Goal: Transaction & Acquisition: Purchase product/service

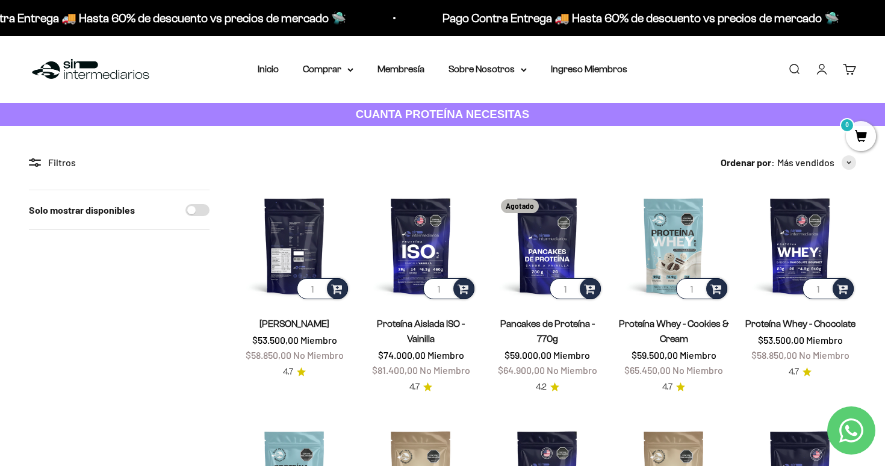
click at [286, 267] on img at bounding box center [294, 246] width 112 height 112
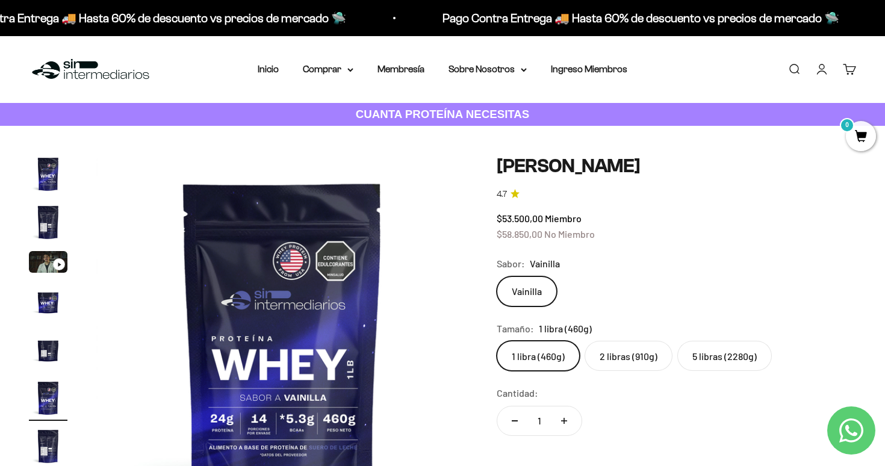
click at [58, 258] on div "Ir al artículo 3" at bounding box center [59, 264] width 12 height 12
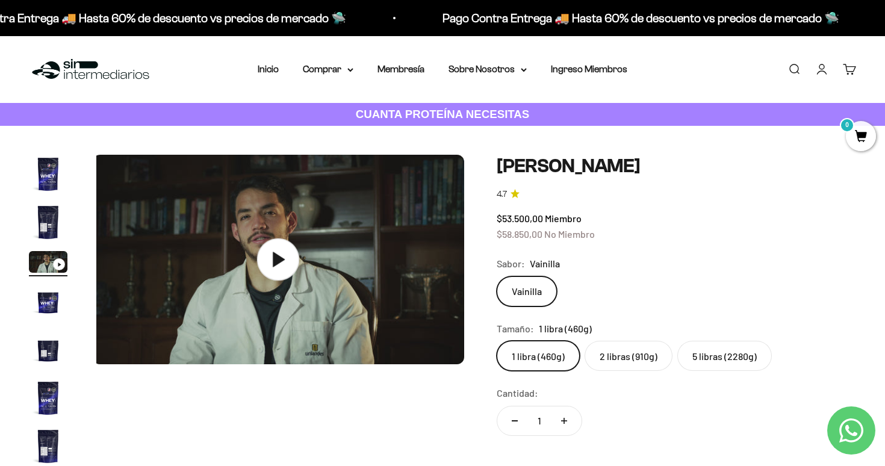
scroll to position [0, 771]
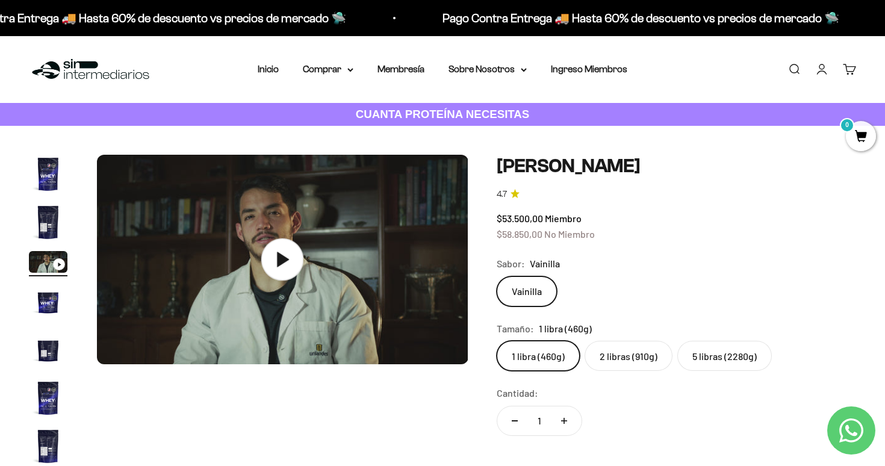
click at [283, 259] on icon at bounding box center [283, 259] width 12 height 15
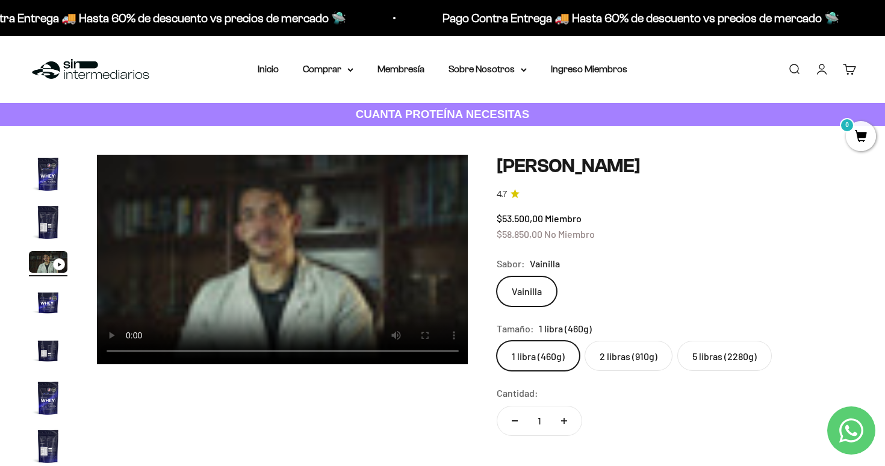
click at [717, 359] on label "5 libras (2280g)" at bounding box center [724, 356] width 94 height 30
click at [496, 341] on input "5 libras (2280g)" at bounding box center [496, 340] width 1 height 1
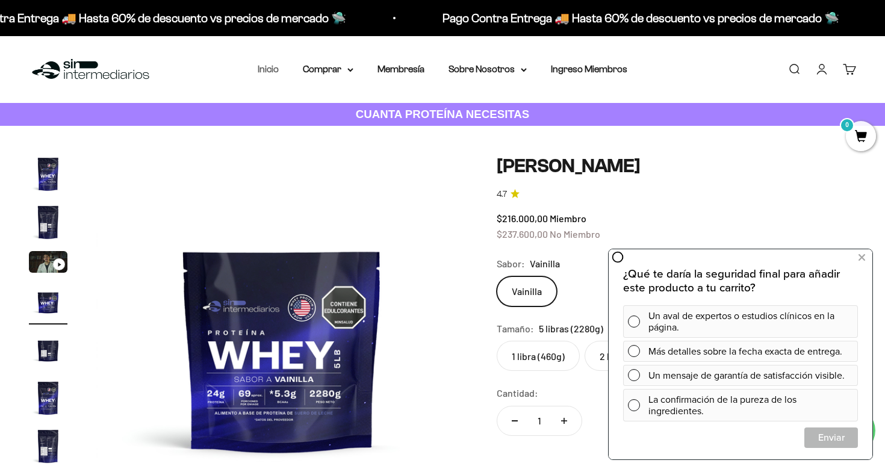
click at [262, 70] on link "Inicio" at bounding box center [268, 69] width 21 height 10
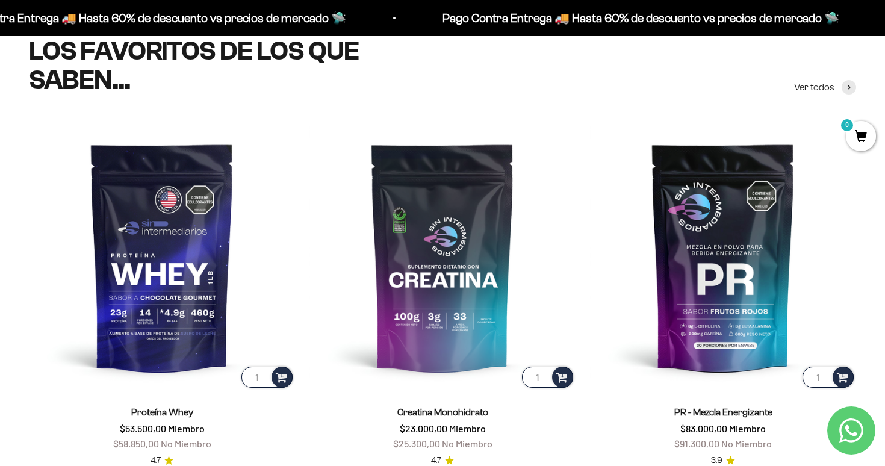
scroll to position [528, 0]
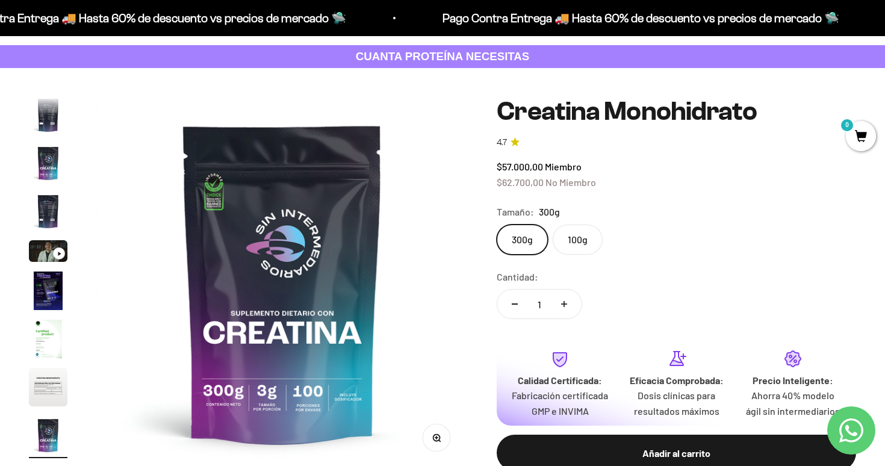
scroll to position [74, 0]
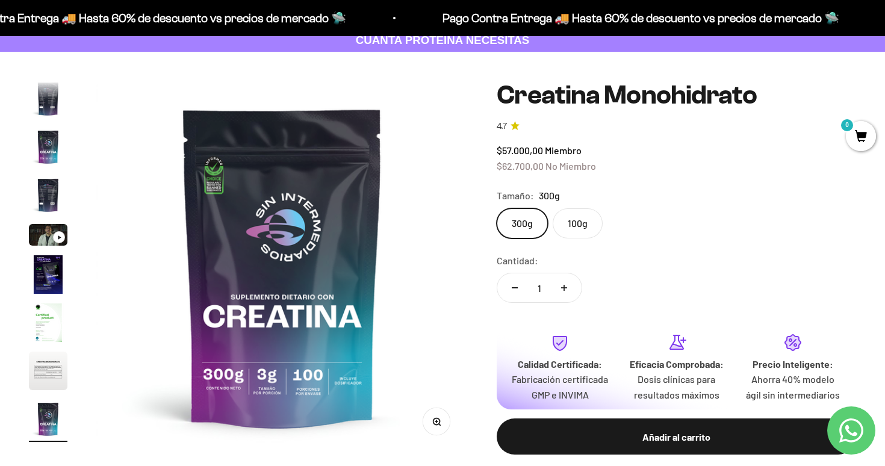
click at [46, 359] on img "Ir al artículo 8" at bounding box center [48, 370] width 39 height 39
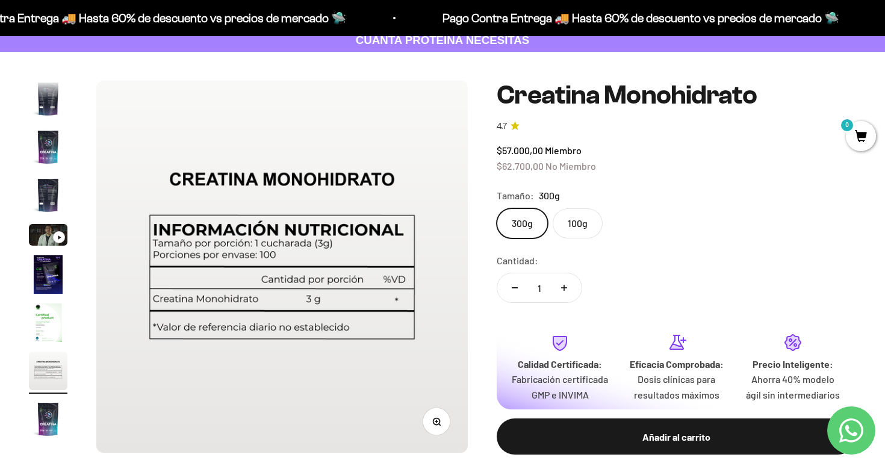
click at [47, 232] on img "Ir al artículo 5" at bounding box center [48, 235] width 39 height 22
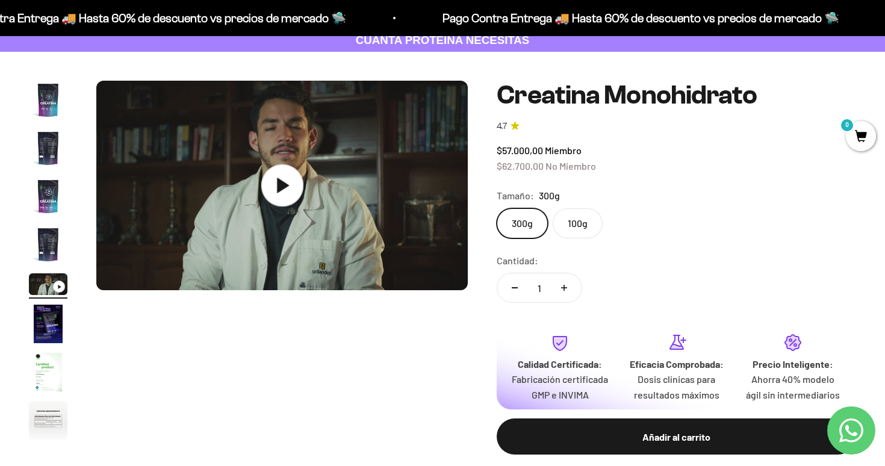
scroll to position [0, 1543]
click at [284, 199] on icon at bounding box center [282, 185] width 42 height 42
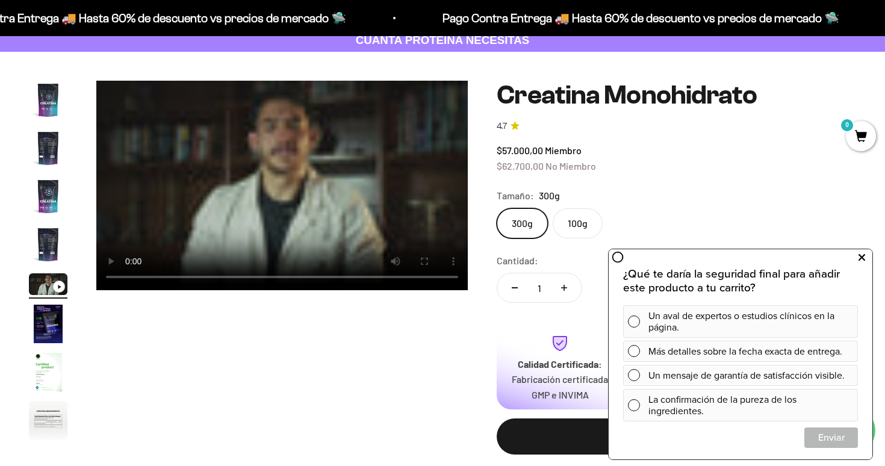
click at [860, 258] on icon at bounding box center [861, 258] width 7 height 16
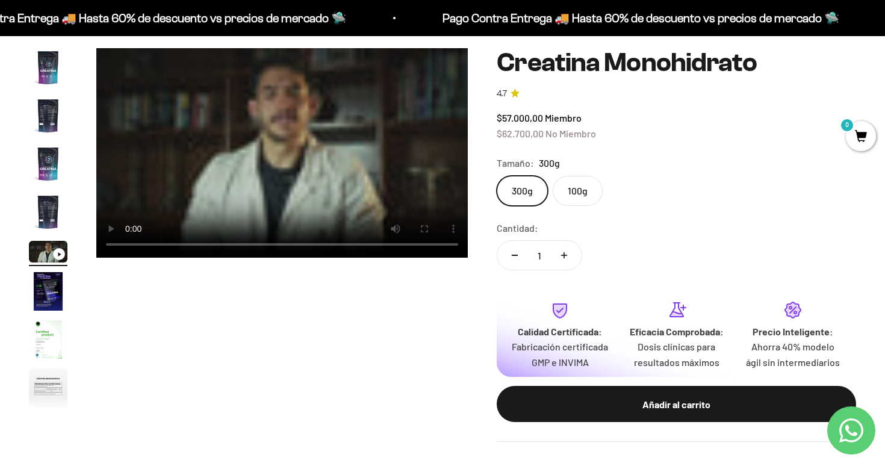
scroll to position [0, 0]
